Goal: Information Seeking & Learning: Learn about a topic

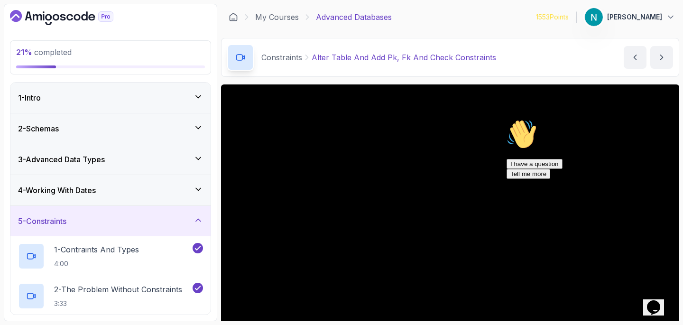
scroll to position [81, 0]
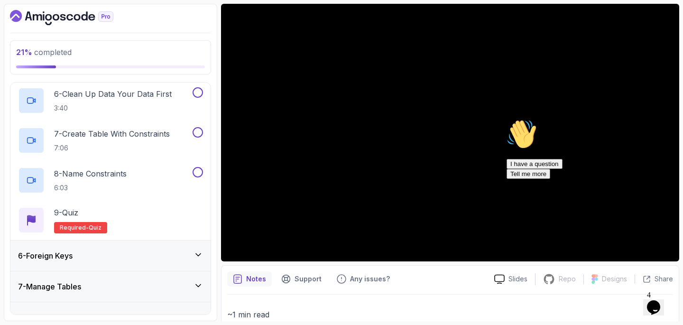
click at [507, 119] on icon "Chat attention grabber" at bounding box center [507, 119] width 0 height 0
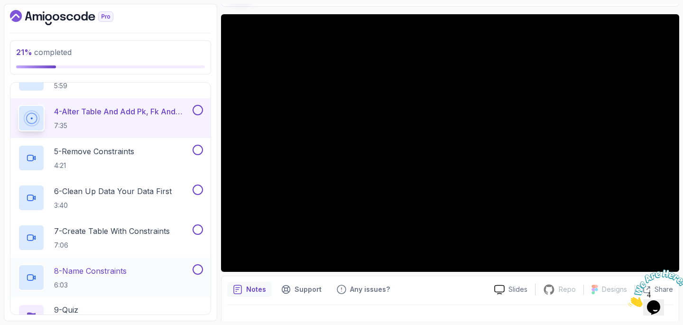
scroll to position [230, 0]
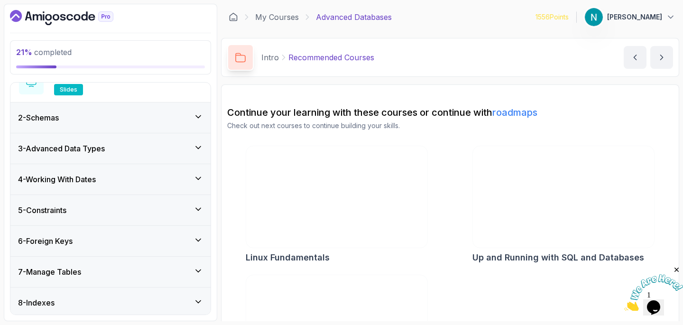
scroll to position [226, 0]
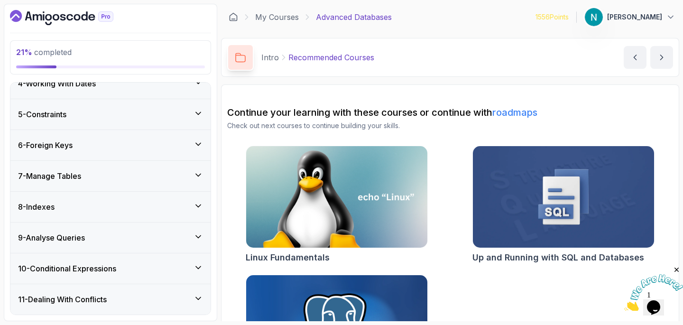
click at [106, 125] on div "5 - Constraints" at bounding box center [110, 114] width 200 height 30
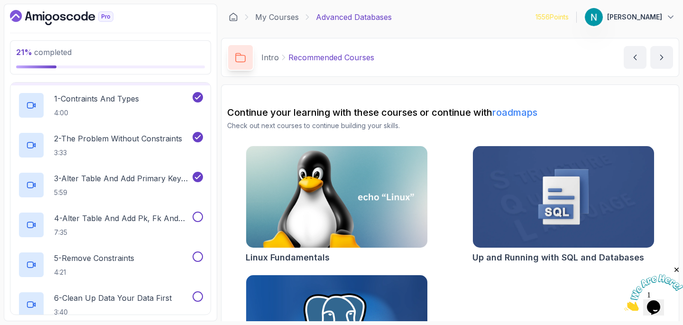
scroll to position [176, 0]
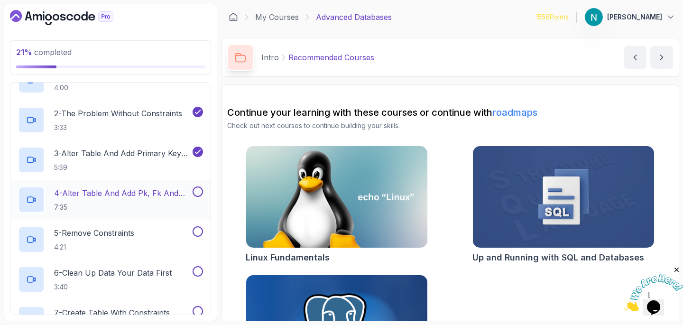
click at [109, 192] on p "4 - Alter Table And Add Pk, Fk And Check Constraints" at bounding box center [122, 192] width 137 height 11
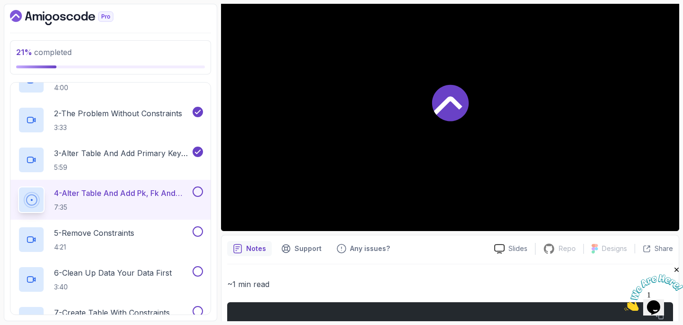
scroll to position [117, 0]
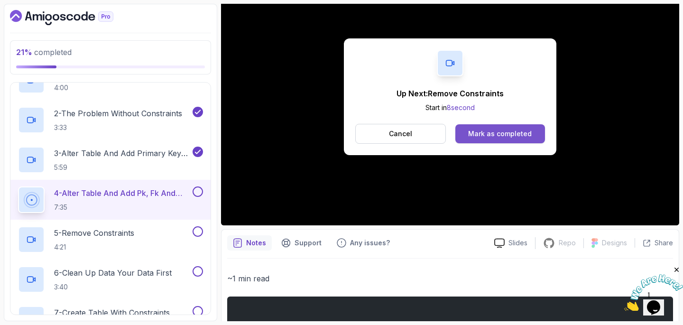
click at [524, 132] on div "Mark as completed" at bounding box center [500, 133] width 64 height 9
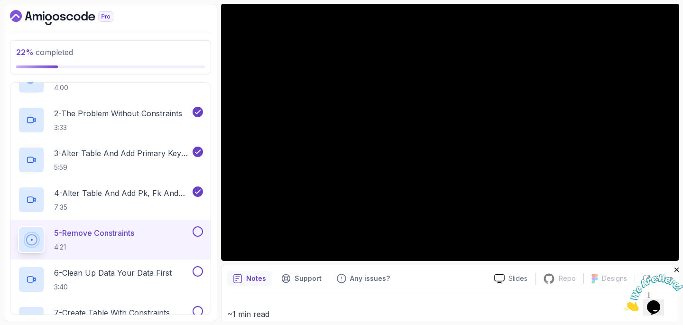
scroll to position [80, 0]
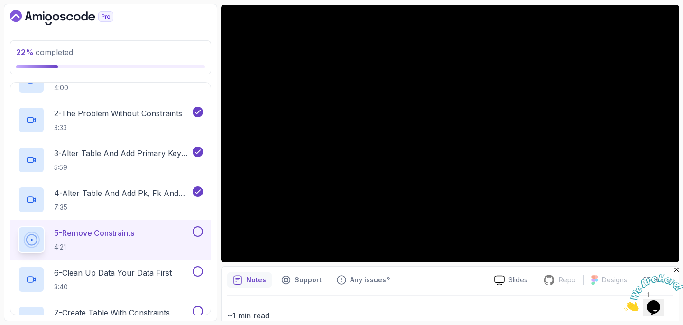
click at [200, 230] on button at bounding box center [198, 231] width 10 height 10
click at [156, 274] on p "6 - Clean Up Data Your Data First" at bounding box center [113, 272] width 118 height 11
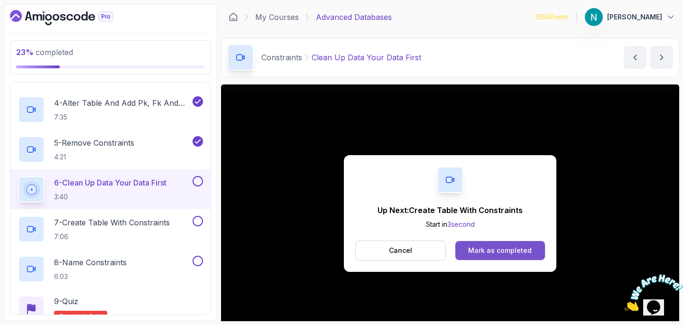
click at [513, 248] on div "Mark as completed" at bounding box center [500, 250] width 64 height 9
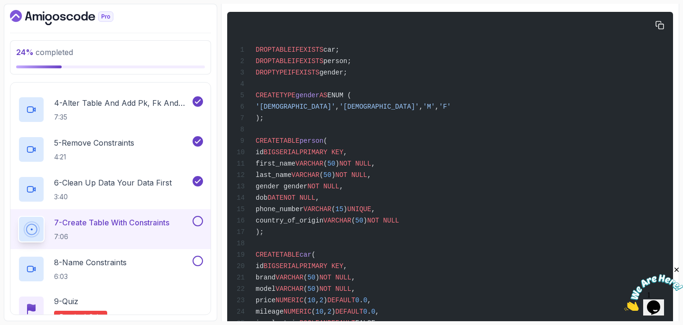
scroll to position [730, 0]
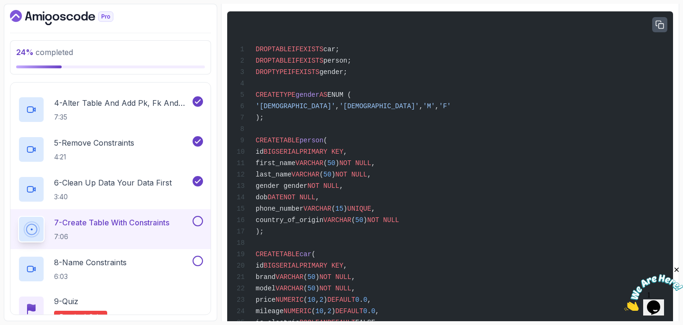
click at [662, 28] on icon "button" at bounding box center [660, 25] width 8 height 8
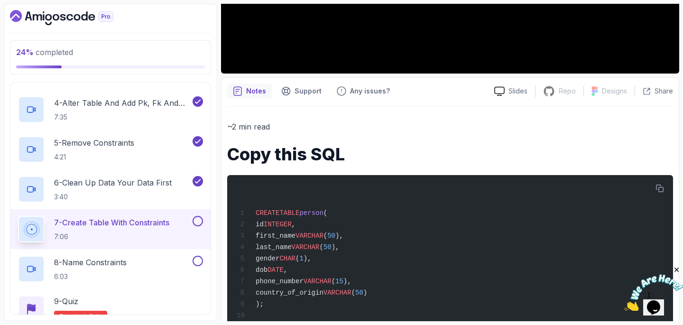
scroll to position [279, 0]
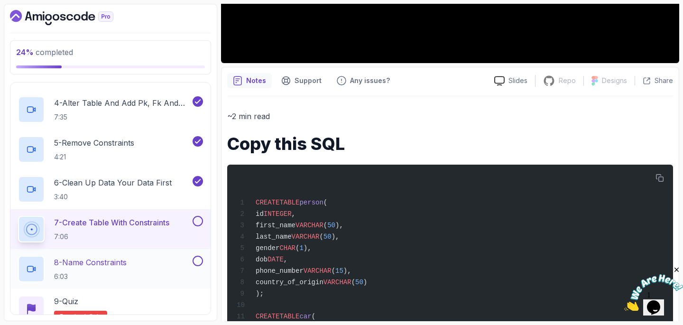
click at [158, 263] on div "8 - Name Constraints 6:03" at bounding box center [104, 269] width 173 height 27
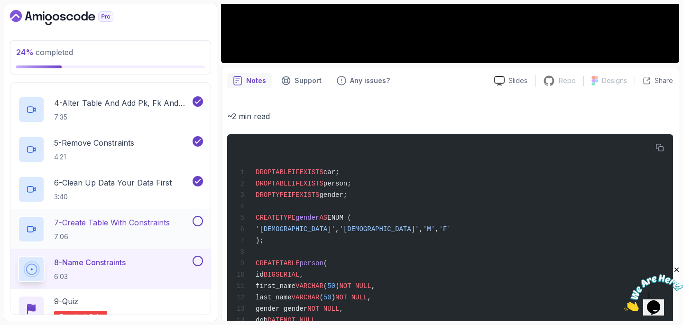
click at [197, 222] on button at bounding box center [198, 221] width 10 height 10
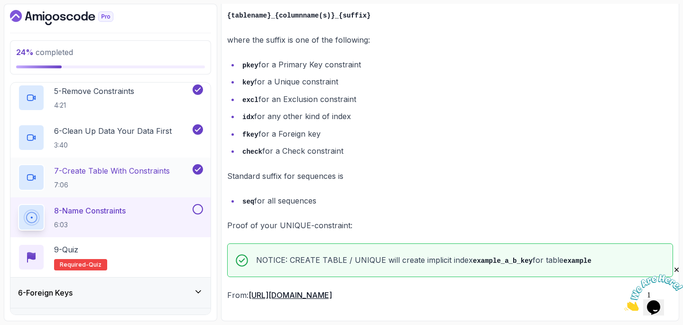
scroll to position [343, 0]
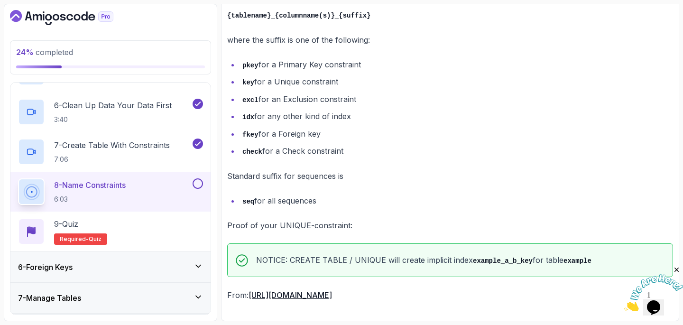
click at [199, 183] on button at bounding box center [198, 183] width 10 height 10
click at [170, 225] on div "9 - Quiz Required- quiz" at bounding box center [110, 231] width 185 height 27
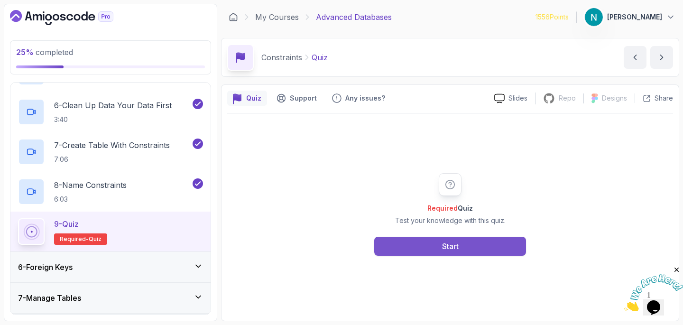
click at [466, 251] on button "Start" at bounding box center [450, 246] width 152 height 19
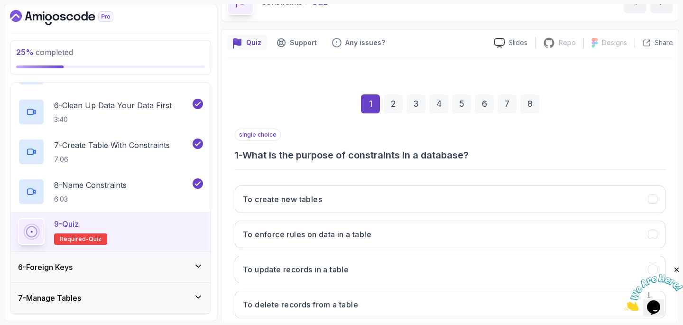
scroll to position [114, 0]
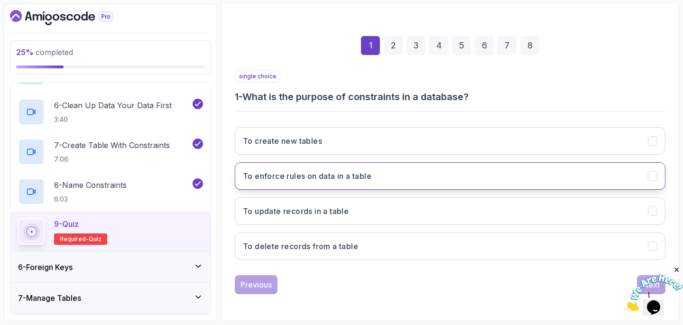
click at [398, 176] on button "To enforce rules on data in a table" at bounding box center [450, 176] width 431 height 28
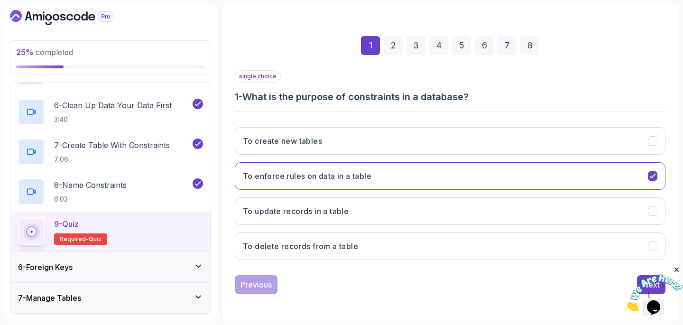
click at [677, 270] on icon "Close" at bounding box center [677, 270] width 9 height 9
click at [648, 282] on div "Next" at bounding box center [651, 284] width 17 height 11
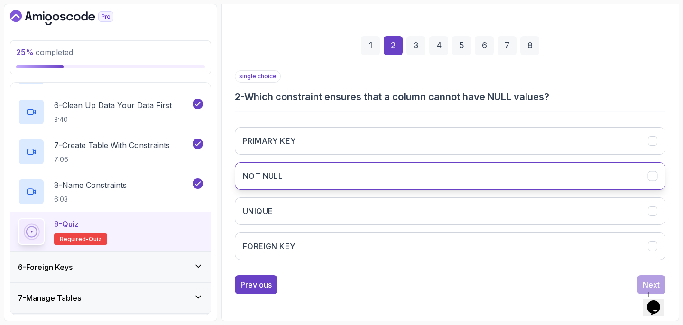
click at [350, 175] on button "NOT NULL" at bounding box center [450, 176] width 431 height 28
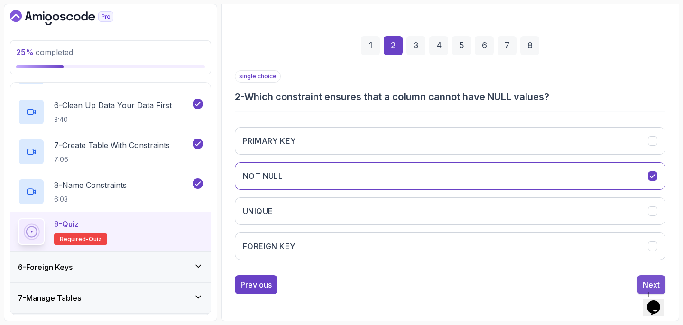
click at [644, 279] on div "Next" at bounding box center [651, 284] width 17 height 11
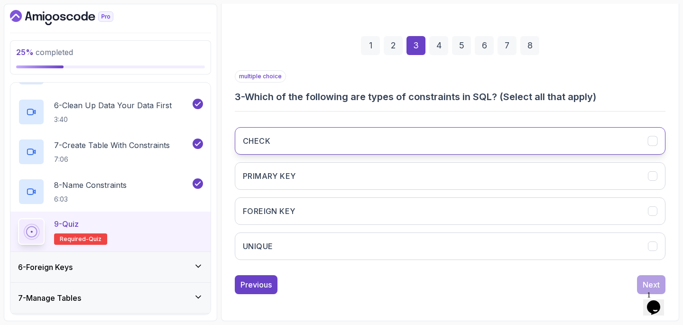
click at [264, 138] on h3 "CHECK" at bounding box center [257, 140] width 28 height 11
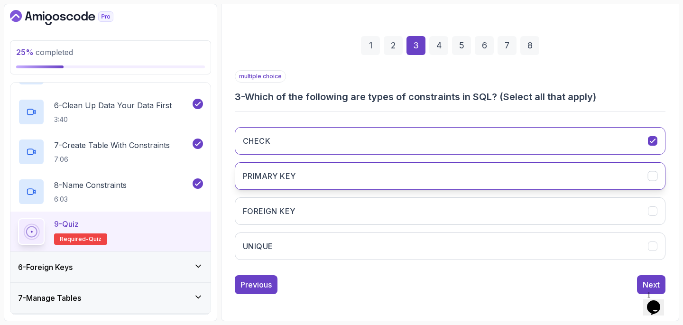
click at [273, 178] on h3 "PRIMARY KEY" at bounding box center [269, 175] width 53 height 11
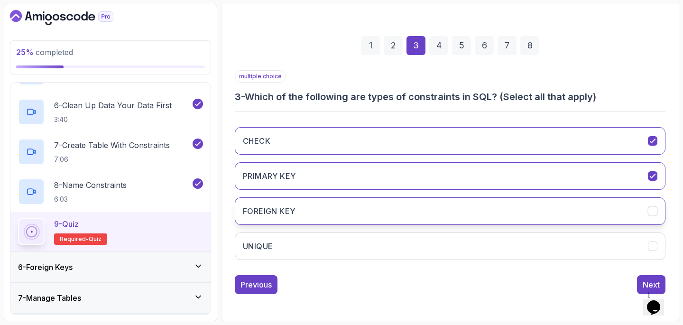
click at [273, 209] on h3 "FOREIGN KEY" at bounding box center [269, 210] width 52 height 11
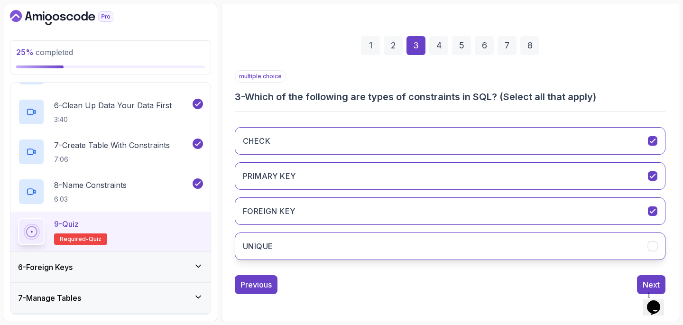
click at [270, 238] on button "UNIQUE" at bounding box center [450, 246] width 431 height 28
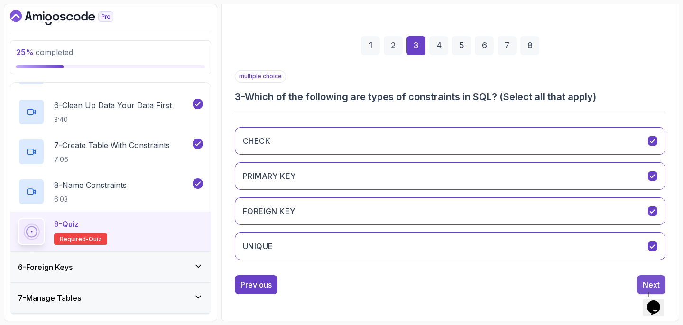
click at [643, 286] on div "Next" at bounding box center [651, 284] width 17 height 11
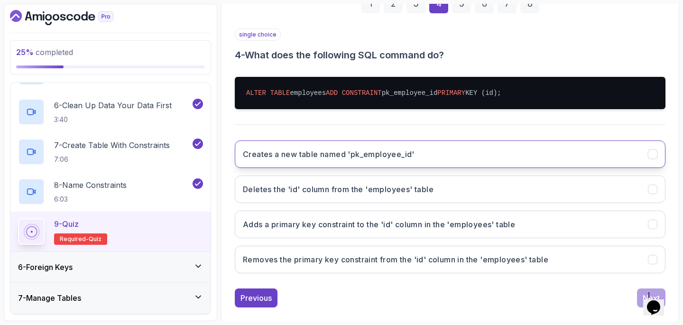
scroll to position [158, 0]
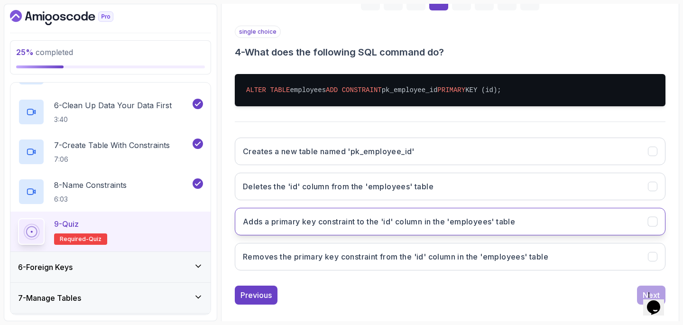
click at [393, 220] on h3 "Adds a primary key constraint to the 'id' column in the 'employees' table" at bounding box center [379, 221] width 272 height 11
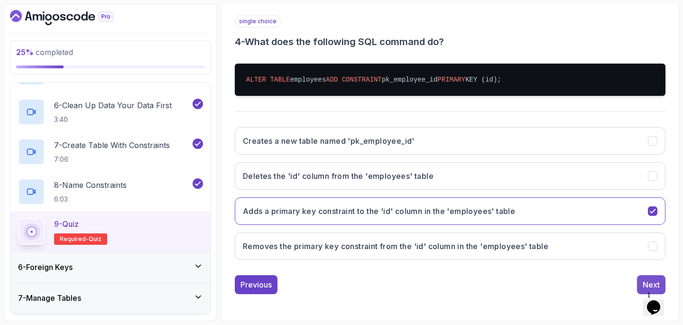
click at [644, 284] on div "Next" at bounding box center [651, 284] width 17 height 11
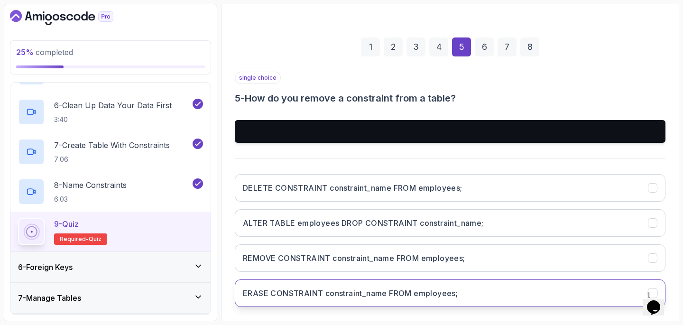
scroll to position [111, 0]
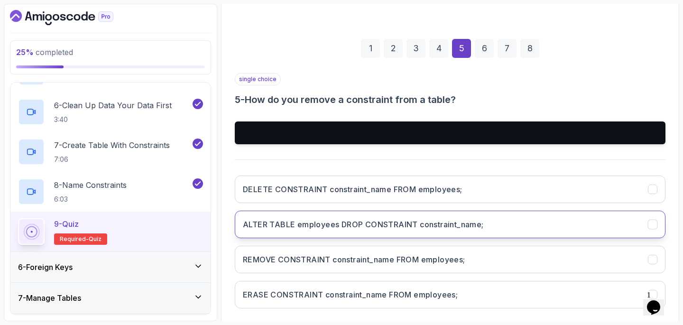
click at [457, 232] on button "ALTER TABLE employees DROP CONSTRAINT constraint_name;" at bounding box center [450, 225] width 431 height 28
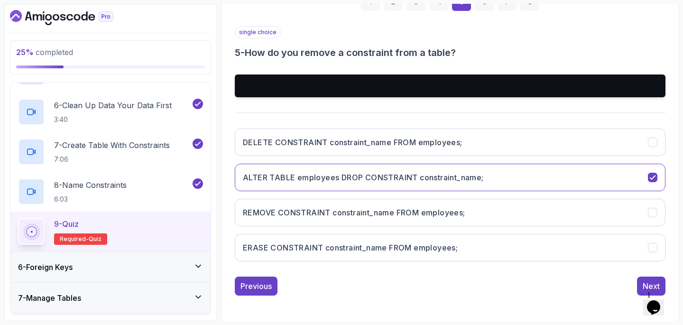
scroll to position [158, 0]
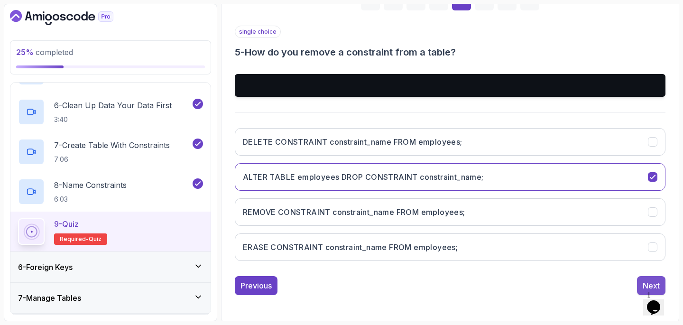
click at [645, 283] on div "Next" at bounding box center [651, 285] width 17 height 11
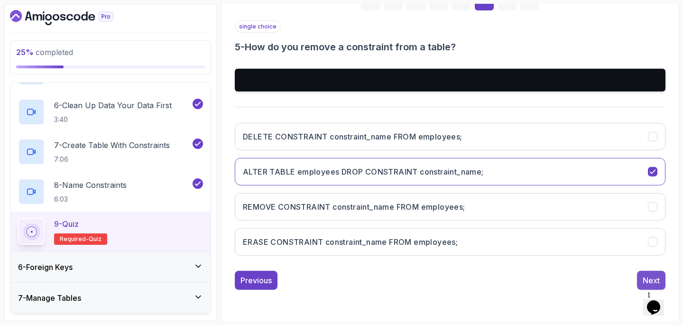
scroll to position [127, 0]
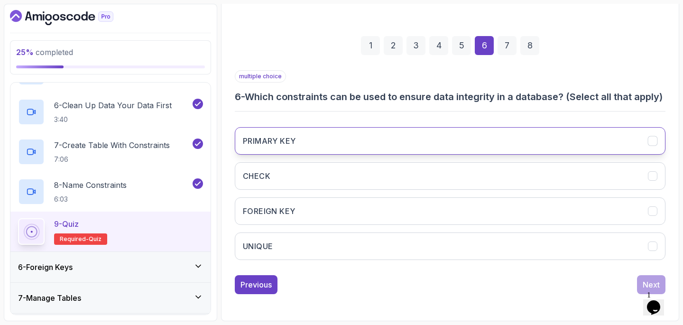
click at [317, 146] on button "PRIMARY KEY" at bounding box center [450, 141] width 431 height 28
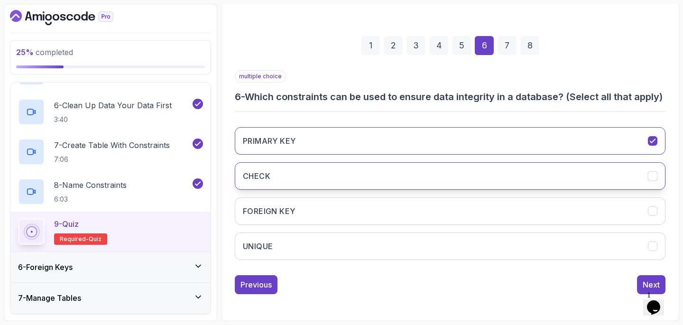
click at [307, 170] on button "CHECK" at bounding box center [450, 176] width 431 height 28
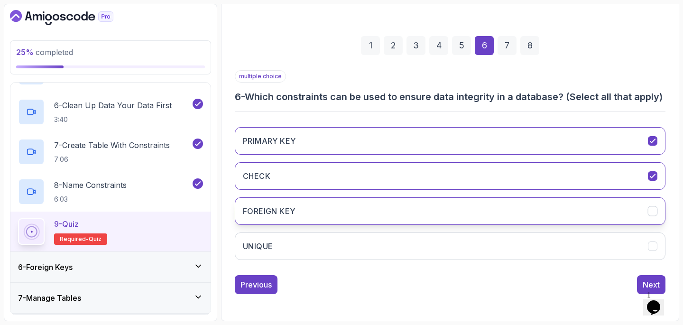
click at [297, 199] on button "FOREIGN KEY" at bounding box center [450, 211] width 431 height 28
click at [297, 215] on button "FOREIGN KEY" at bounding box center [450, 211] width 431 height 28
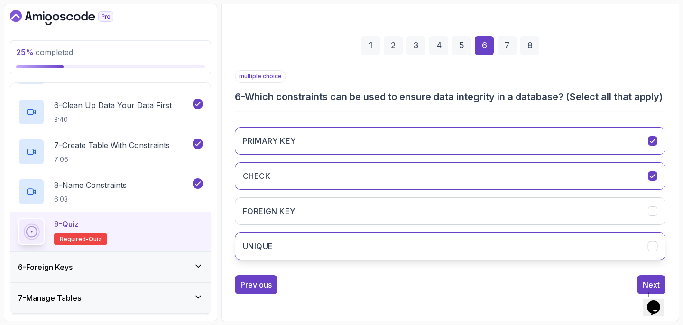
click at [288, 240] on button "UNIQUE" at bounding box center [450, 246] width 431 height 28
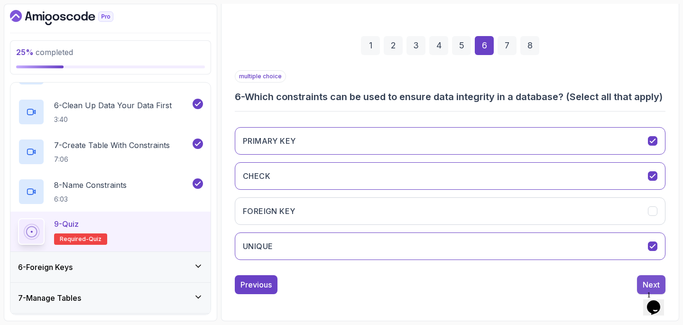
click at [644, 281] on div "Next" at bounding box center [651, 284] width 17 height 11
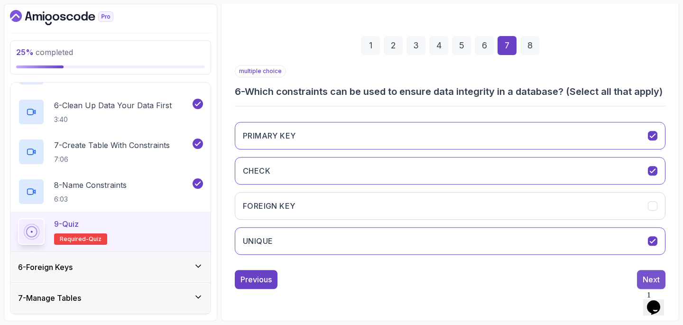
scroll to position [114, 0]
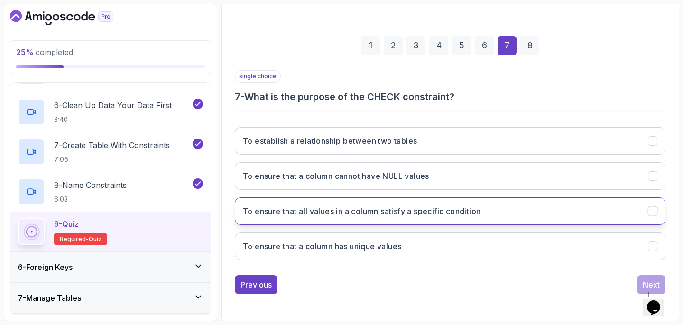
click at [556, 211] on button "To ensure that all values in a column satisfy a specific condition" at bounding box center [450, 211] width 431 height 28
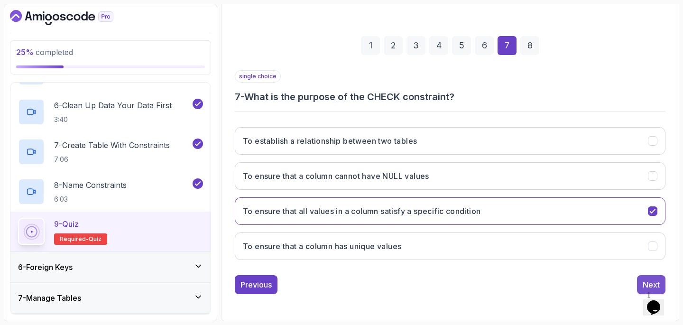
click at [641, 284] on button "Next" at bounding box center [651, 284] width 28 height 19
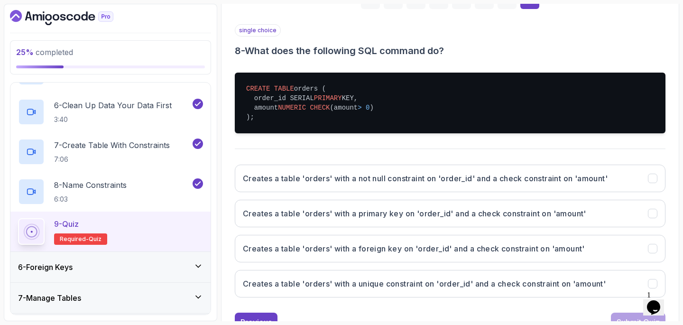
scroll to position [197, 0]
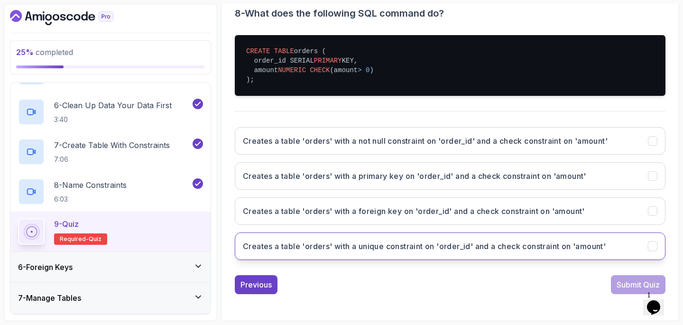
click at [509, 244] on h3 "Creates a table 'orders' with a unique constraint on 'order_id' and a check con…" at bounding box center [424, 245] width 363 height 11
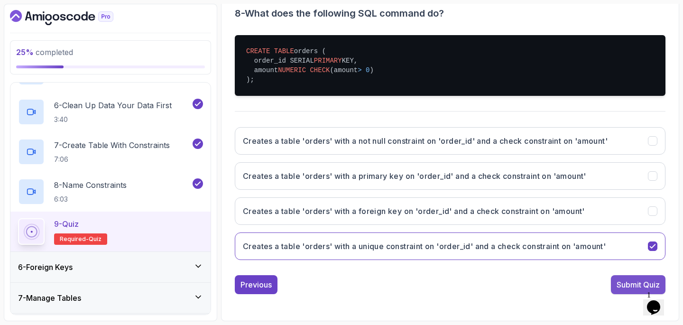
click at [624, 286] on div "Submit Quiz" at bounding box center [638, 284] width 43 height 11
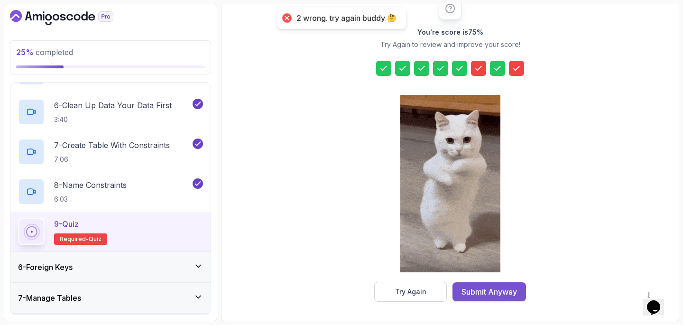
click at [488, 291] on div "Submit Anyway" at bounding box center [488, 291] width 55 height 11
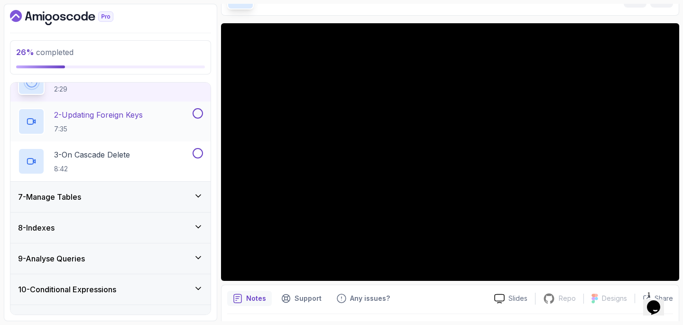
scroll to position [235, 0]
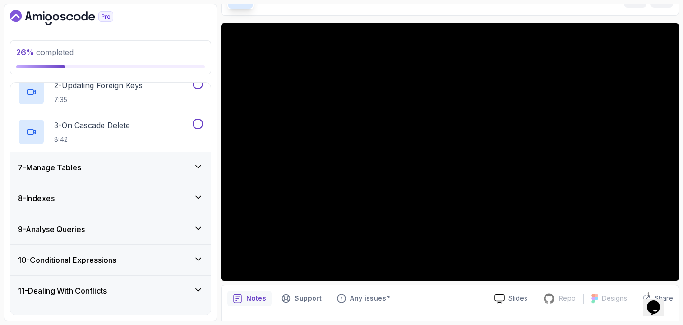
click at [182, 165] on div "7 - Manage Tables" at bounding box center [110, 167] width 185 height 11
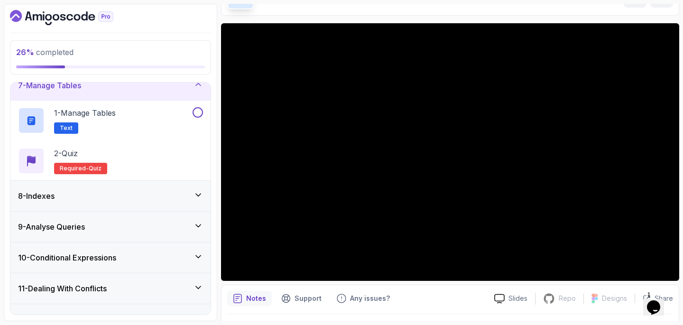
scroll to position [197, 0]
click at [189, 199] on div "8 - Indexes" at bounding box center [110, 196] width 185 height 11
